Goal: Use online tool/utility: Use online tool/utility

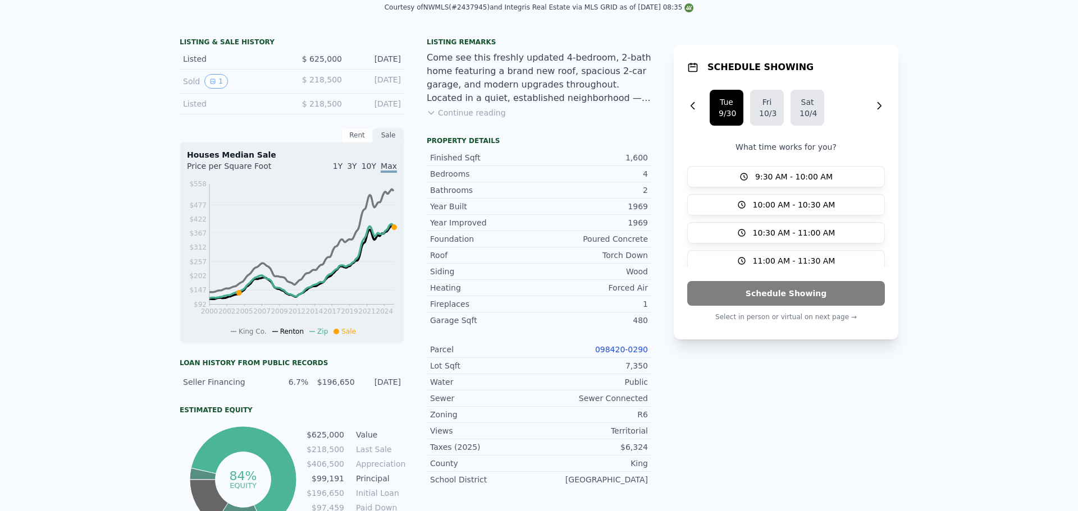
scroll to position [4, 0]
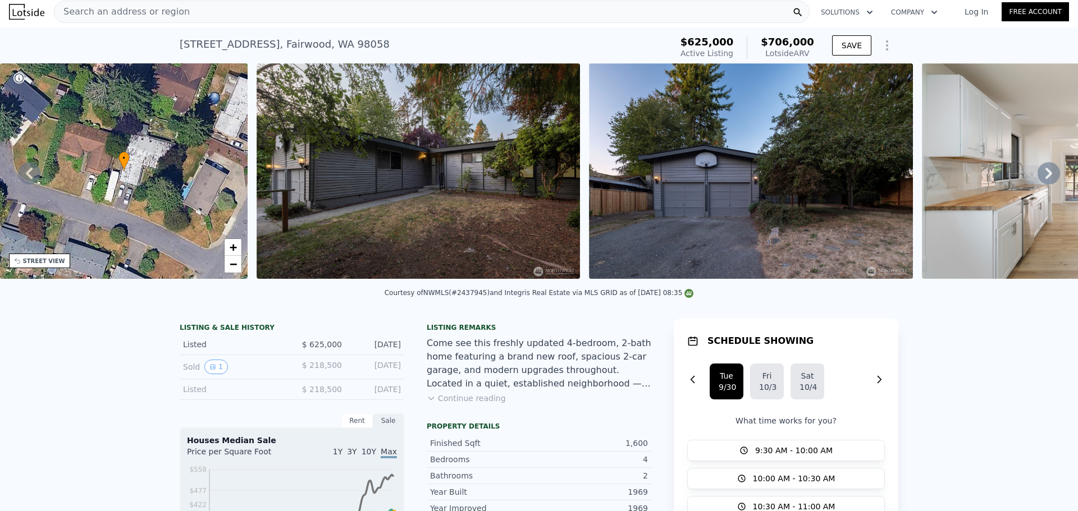
click at [207, 16] on div "Search an address or region" at bounding box center [432, 12] width 756 height 22
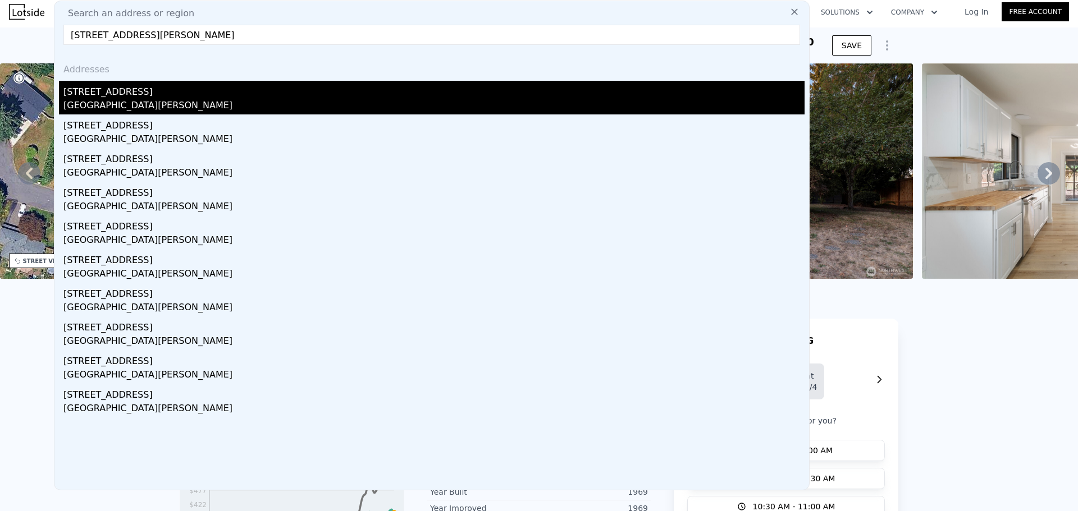
type input "[STREET_ADDRESS][PERSON_NAME]"
click at [163, 101] on div "[GEOGRAPHIC_DATA][PERSON_NAME]" at bounding box center [433, 107] width 741 height 16
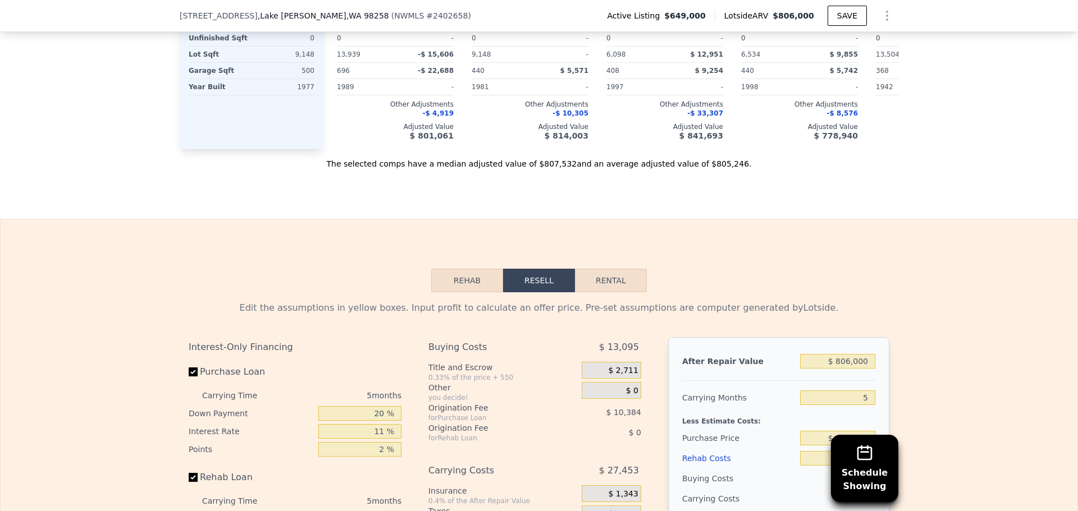
scroll to position [1497, 0]
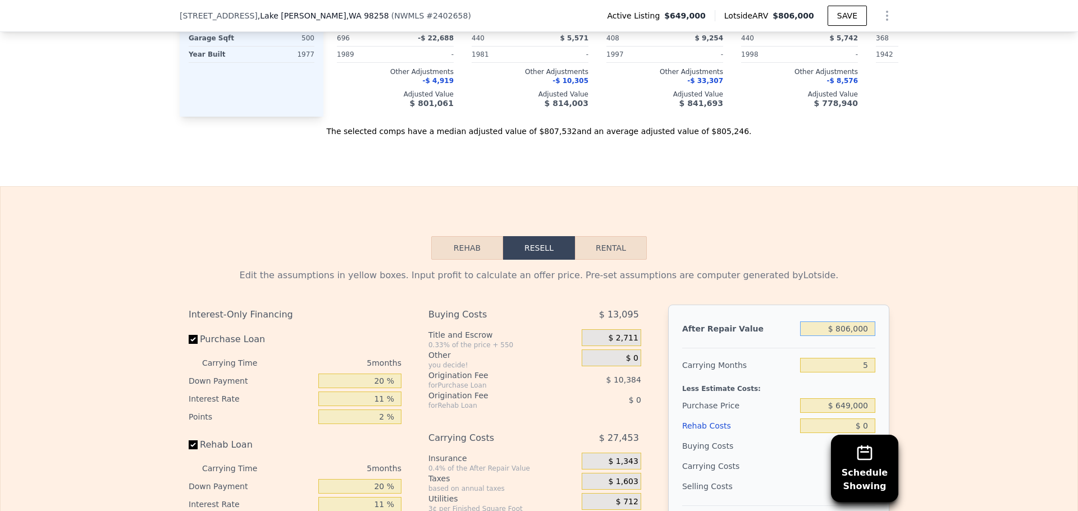
click at [853, 336] on input "$ 806,000" at bounding box center [837, 329] width 75 height 15
click at [932, 337] on div "Edit the assumptions in yellow boxes. Input profit to calculate an offer price.…" at bounding box center [539, 469] width 1077 height 418
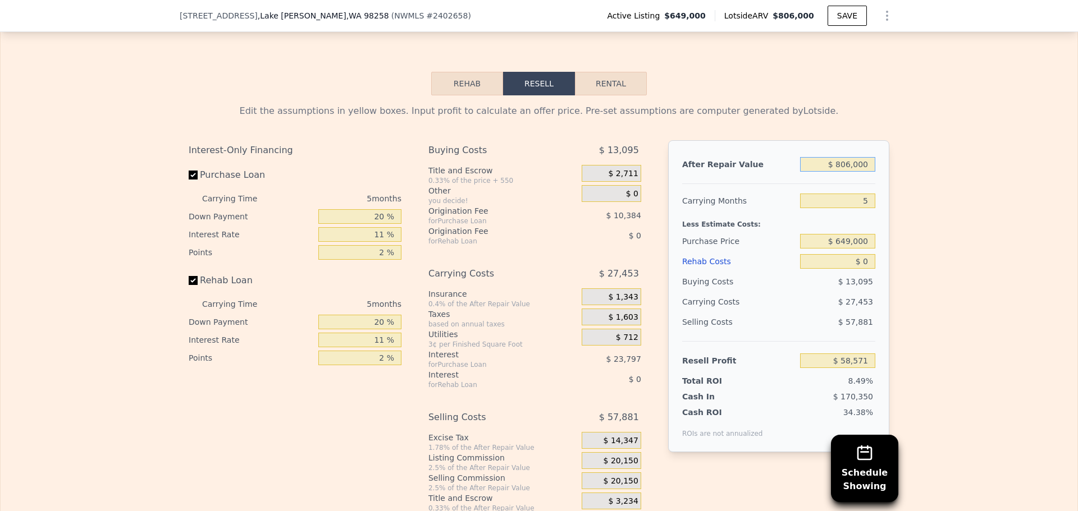
click at [850, 172] on input "$ 806,000" at bounding box center [837, 164] width 75 height 15
type input "$ 6"
type input "-$ 688,749"
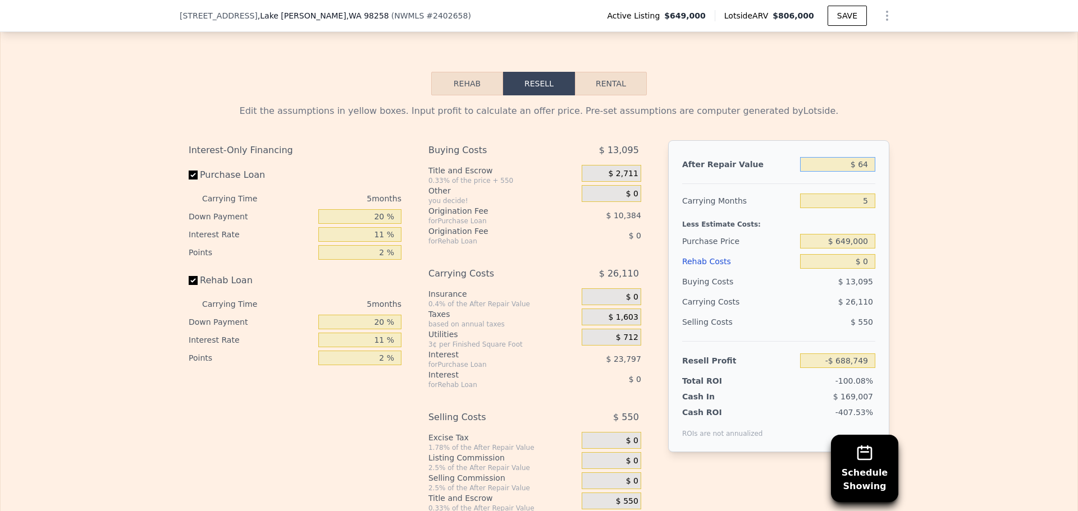
type input "$ 649"
type input "-$ 688,153"
type input "$ 649,000"
type input "-$ 87,000"
type input "$ 649,000"
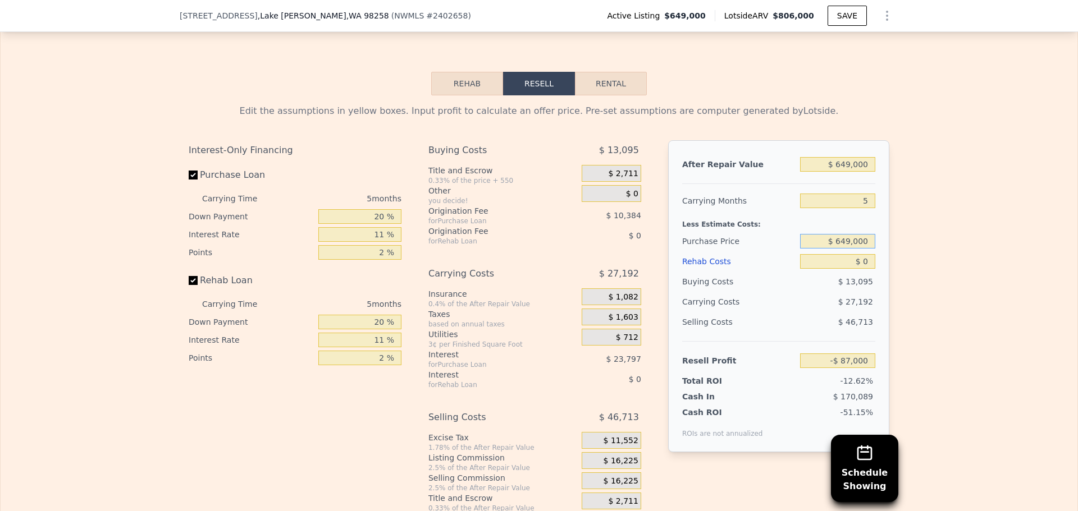
click at [857, 249] on input "$ 649,000" at bounding box center [837, 241] width 75 height 15
type input "$ 480,000"
click at [774, 332] on div "Selling Costs" at bounding box center [738, 322] width 113 height 20
type input "$ 91,462"
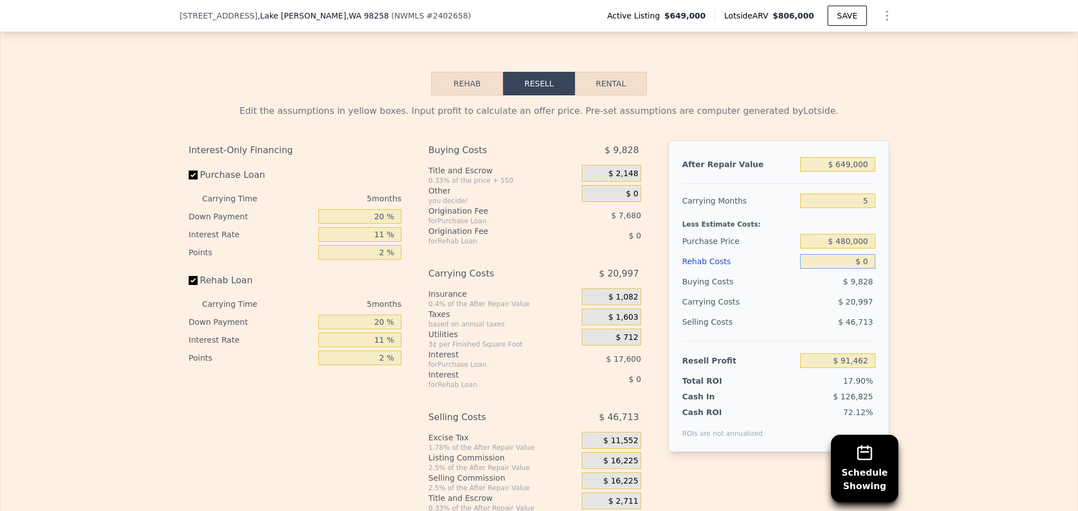
click at [858, 269] on input "$ 0" at bounding box center [837, 261] width 75 height 15
type input "$ 5"
type input "$ 91,457"
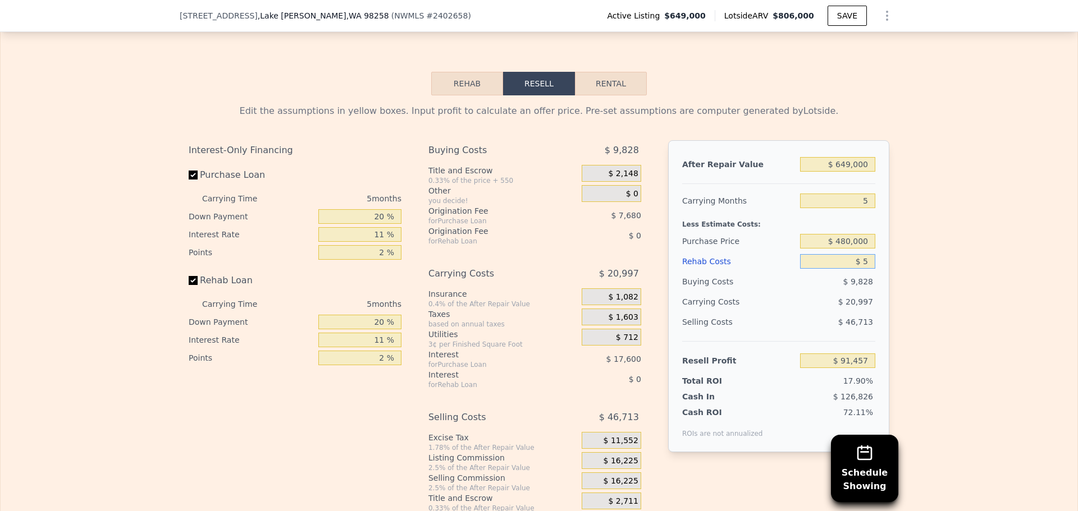
type input "$ 50"
type input "$ 91,411"
type input "$ 50,000"
type input "$ 38,827"
type input "$ 50,000"
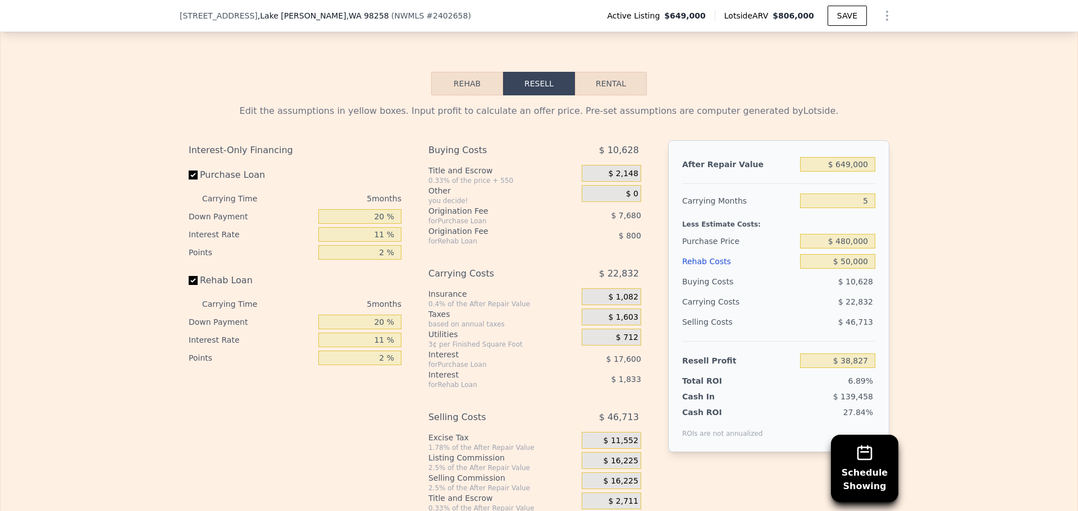
click at [621, 467] on span "$ 16,225" at bounding box center [621, 461] width 35 height 10
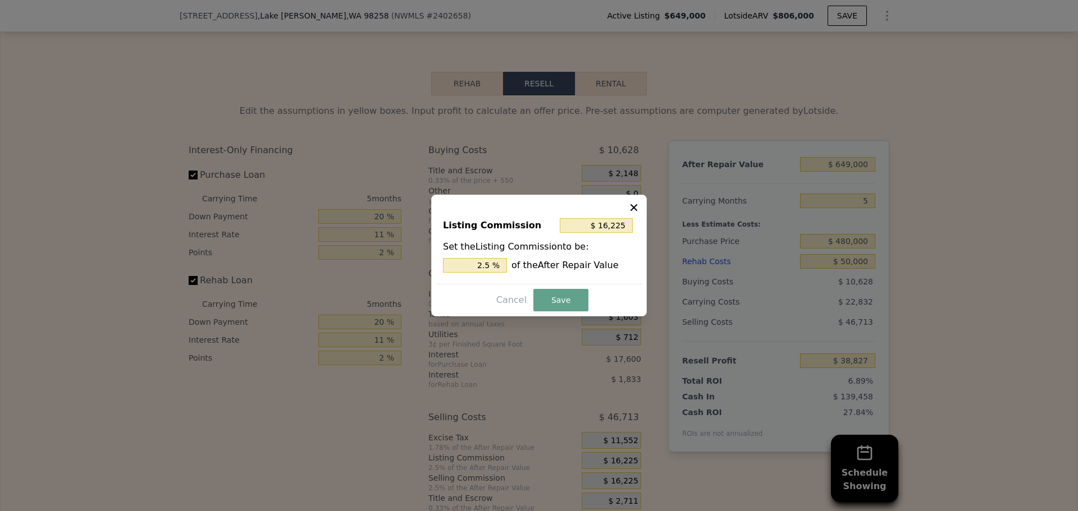
click at [605, 234] on div "$ 16,225" at bounding box center [597, 226] width 75 height 20
click at [609, 225] on input "$ 16,225" at bounding box center [596, 225] width 73 height 15
type input "$ 1"
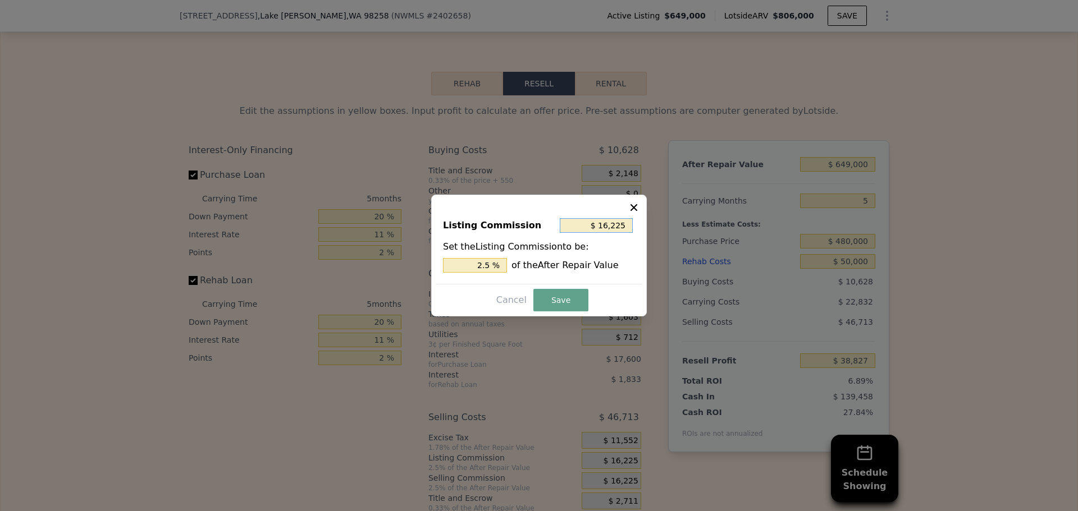
type input "0.000 %"
type input "$ 10"
type input "0.002 %"
type input "$ 100"
type input "0.015 %"
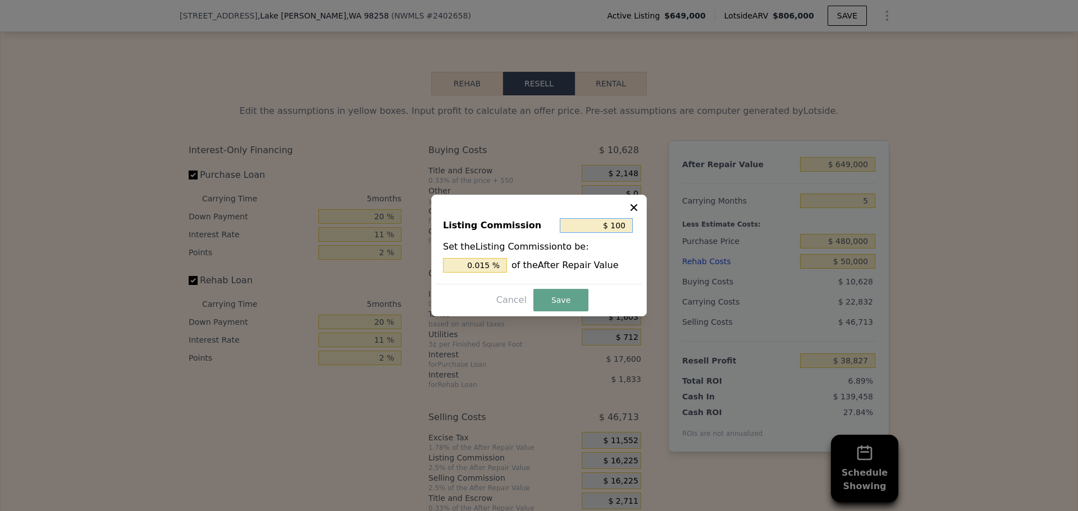
type input "$ 1,000"
type input "0.154 %"
type input "$ 1,000"
click at [565, 308] on button "Save" at bounding box center [560, 300] width 55 height 22
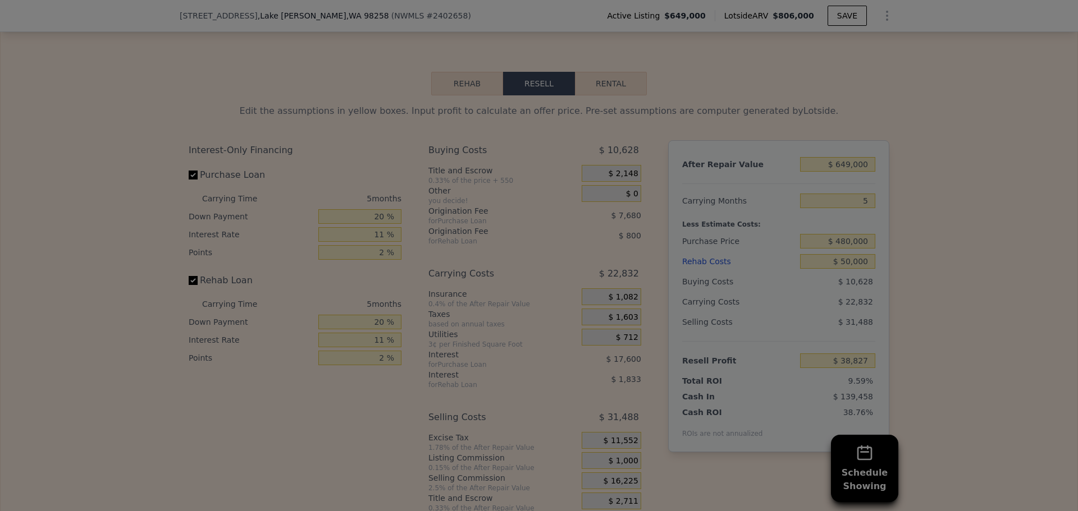
type input "$ 54,052"
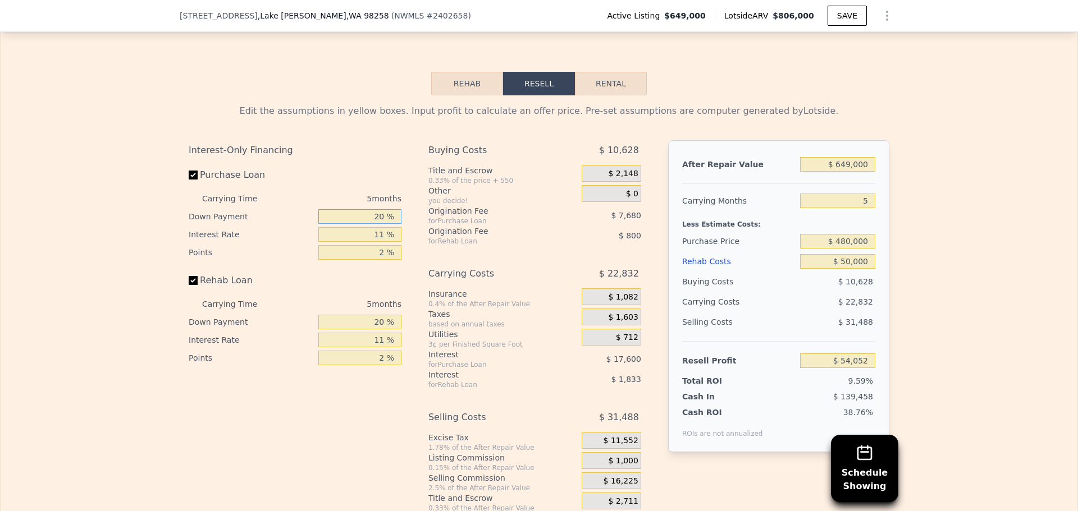
click at [359, 224] on input "20 %" at bounding box center [359, 216] width 83 height 15
type input "7 %"
type input "$ 49,944"
type input "7 %"
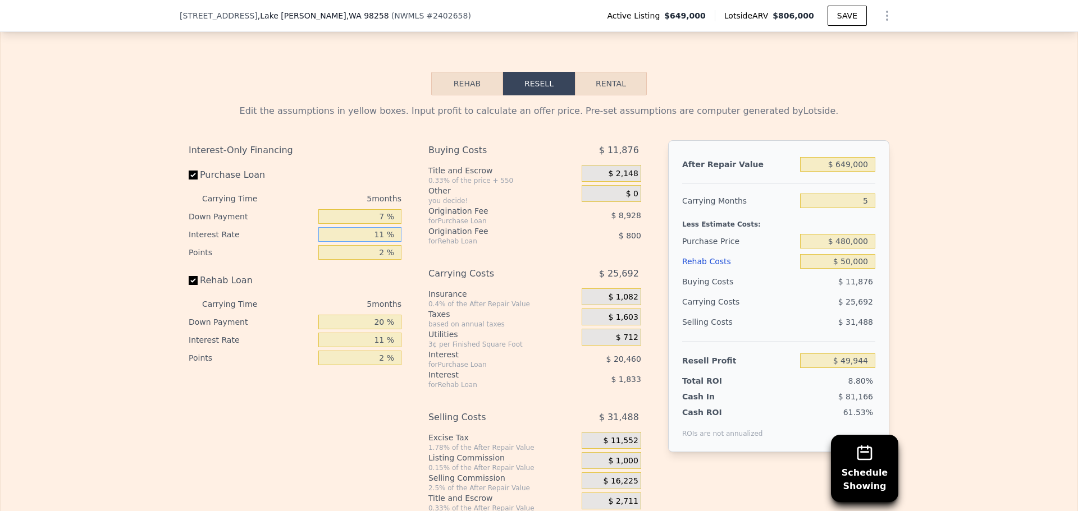
click at [364, 242] on input "11 %" at bounding box center [359, 234] width 83 height 15
type input "1 %"
type input "$ 68,544"
type input "10 %"
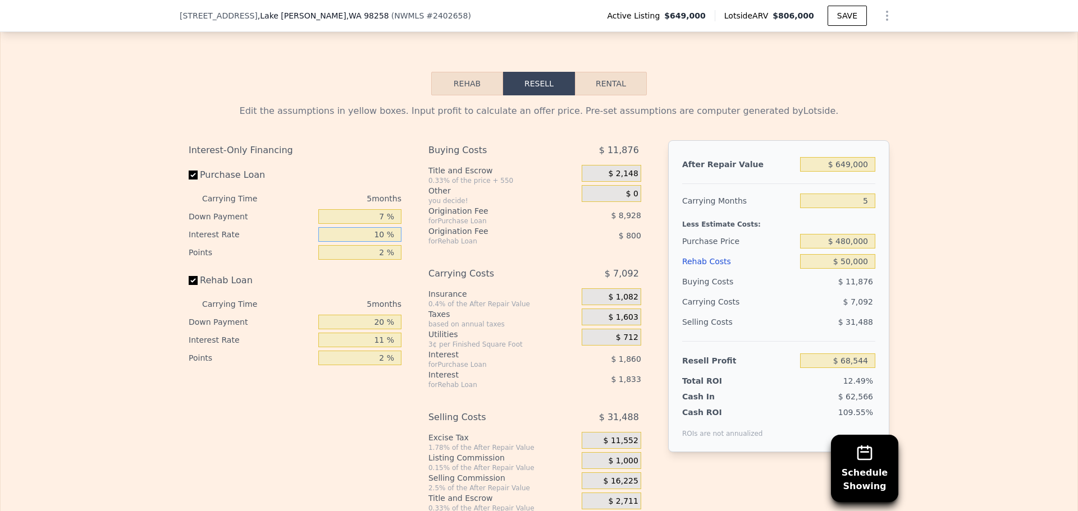
type input "$ 51,804"
type input "10 %"
click at [367, 260] on input "2 %" at bounding box center [359, 252] width 83 height 15
type input "1 %"
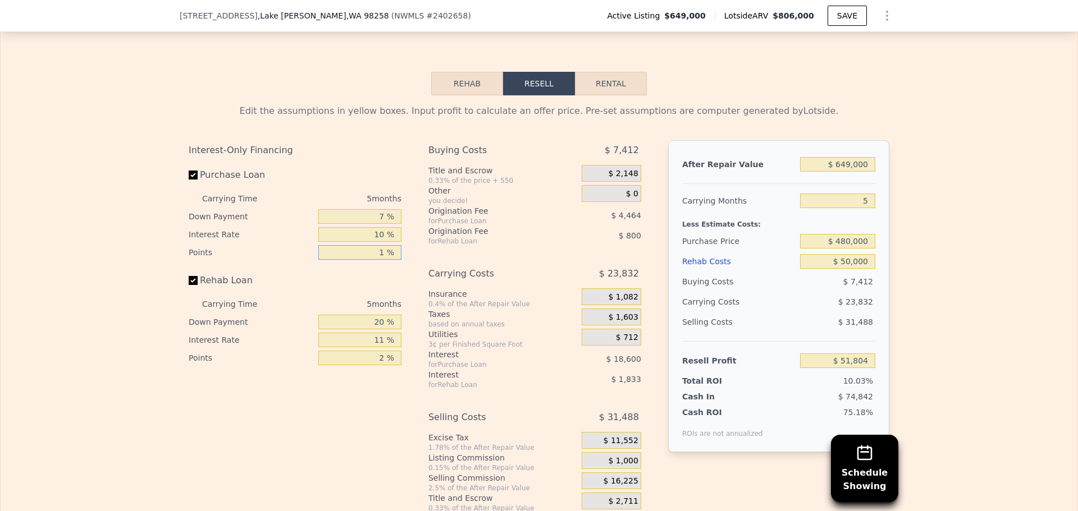
type input "$ 56,268"
type input "1 %"
click at [367, 365] on input "2 %" at bounding box center [359, 358] width 83 height 15
type input "1 %"
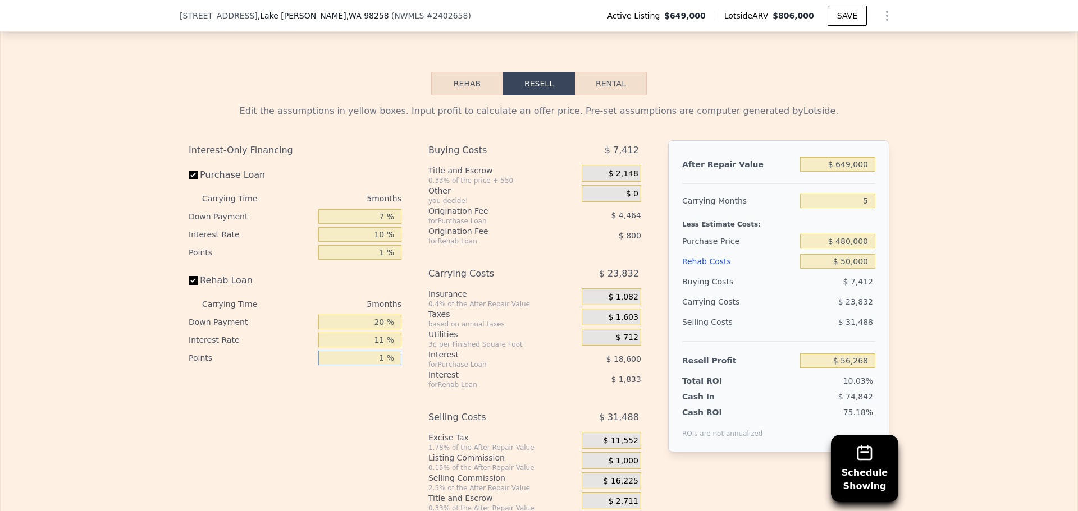
type input "$ 56,668"
type input "1 %"
click at [367, 348] on input "11 %" at bounding box center [359, 340] width 83 height 15
type input "1 %"
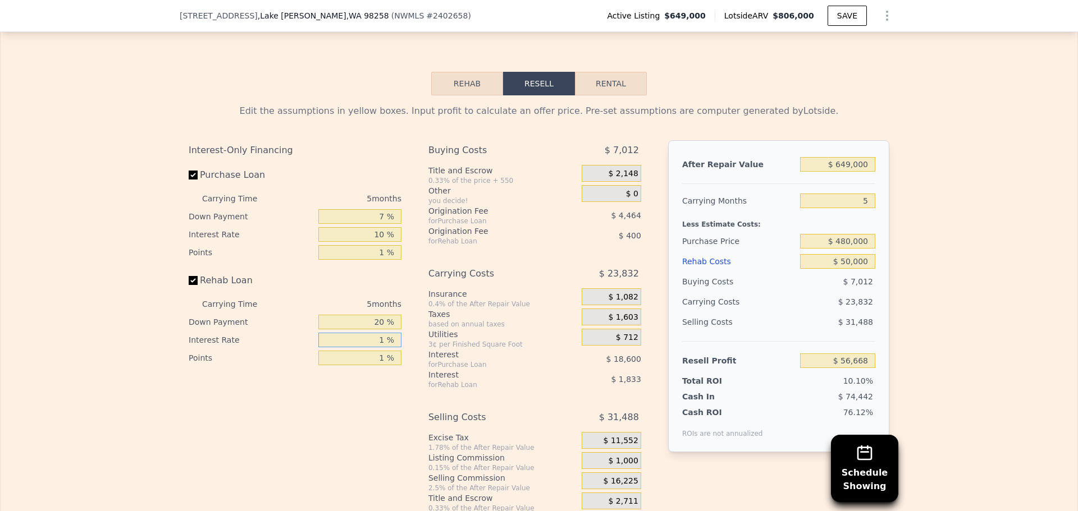
type input "$ 58,338"
type input "10 %"
type input "$ 56,838"
type input "10 %"
click at [365, 330] on input "20 %" at bounding box center [359, 322] width 83 height 15
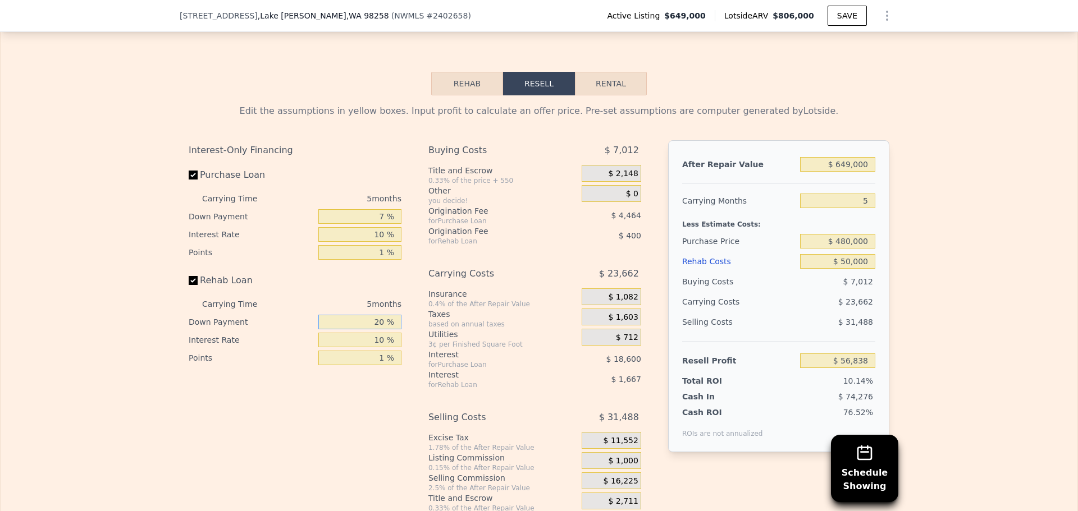
click at [365, 330] on input "20 %" at bounding box center [359, 322] width 83 height 15
type input "7 %"
type input "$ 56,498"
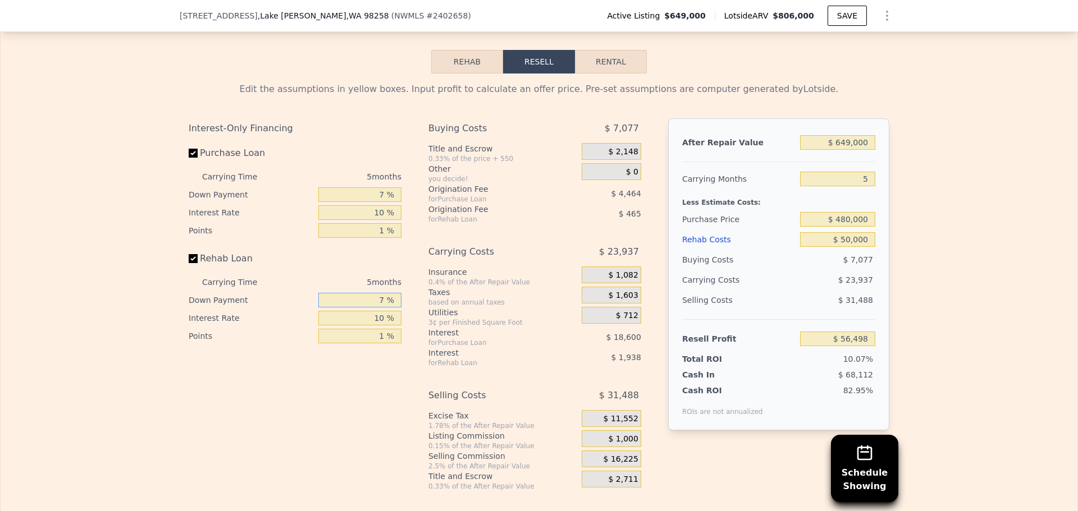
scroll to position [1783, 0]
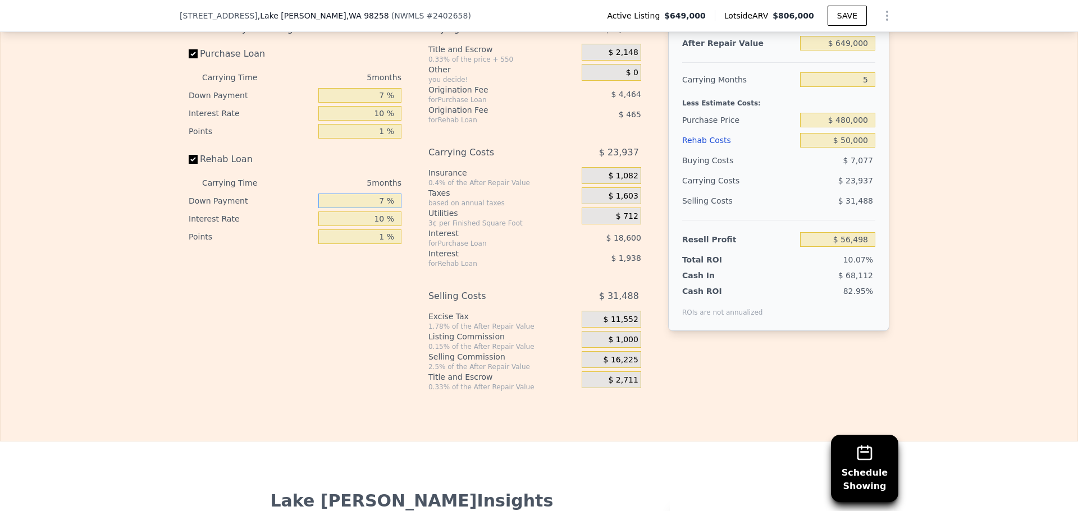
type input "7 %"
click at [850, 148] on input "$ 50,000" at bounding box center [837, 140] width 75 height 15
type input "$ 4"
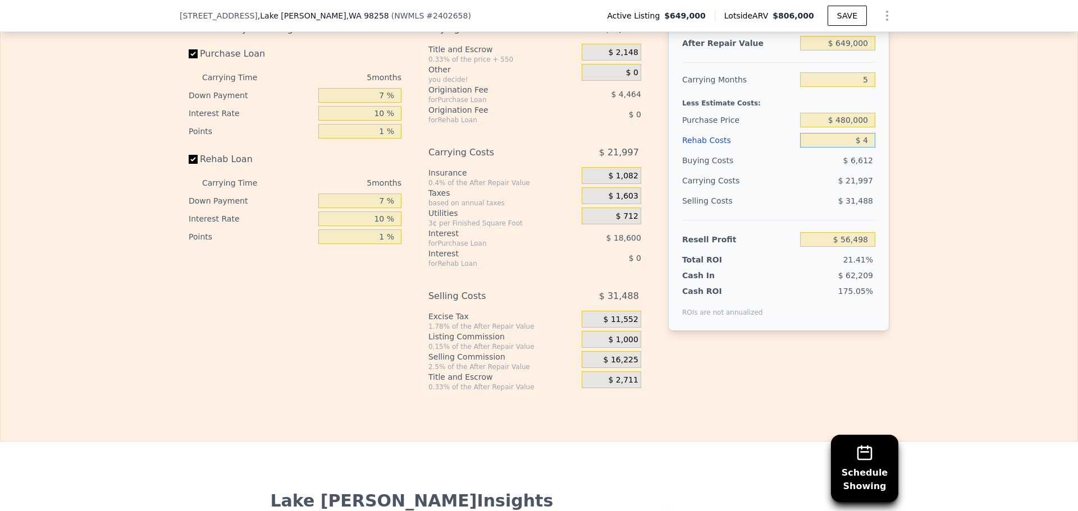
type input "$ 108,899"
type input "$ 40"
type input "$ 108,863"
type input "$ 40,000"
type input "$ 66,981"
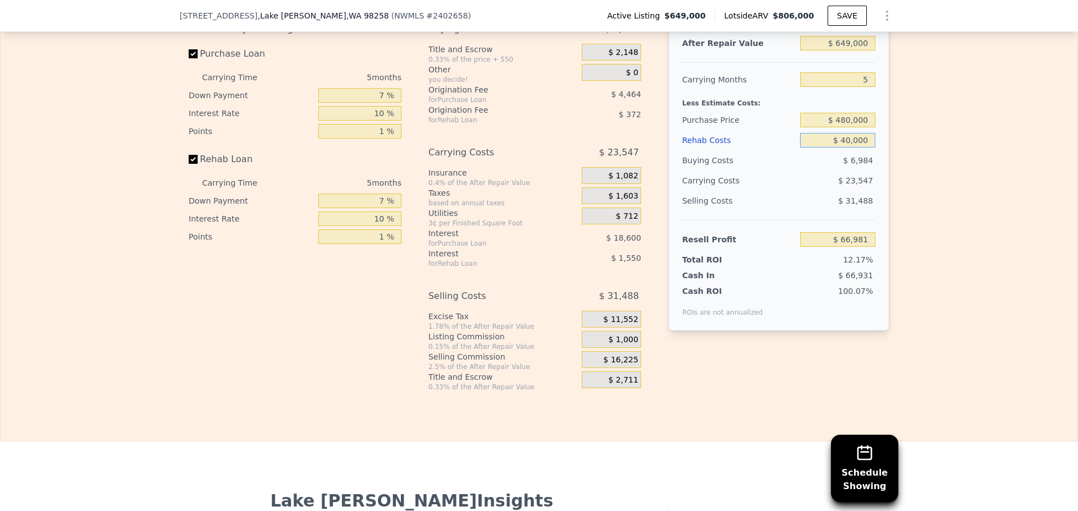
type input "$ 40,000"
click at [732, 266] on div "Total ROI 12.17%" at bounding box center [778, 258] width 193 height 16
drag, startPoint x: 596, startPoint y: 94, endPoint x: 564, endPoint y: 121, distance: 41.8
